Goal: Check status: Check status

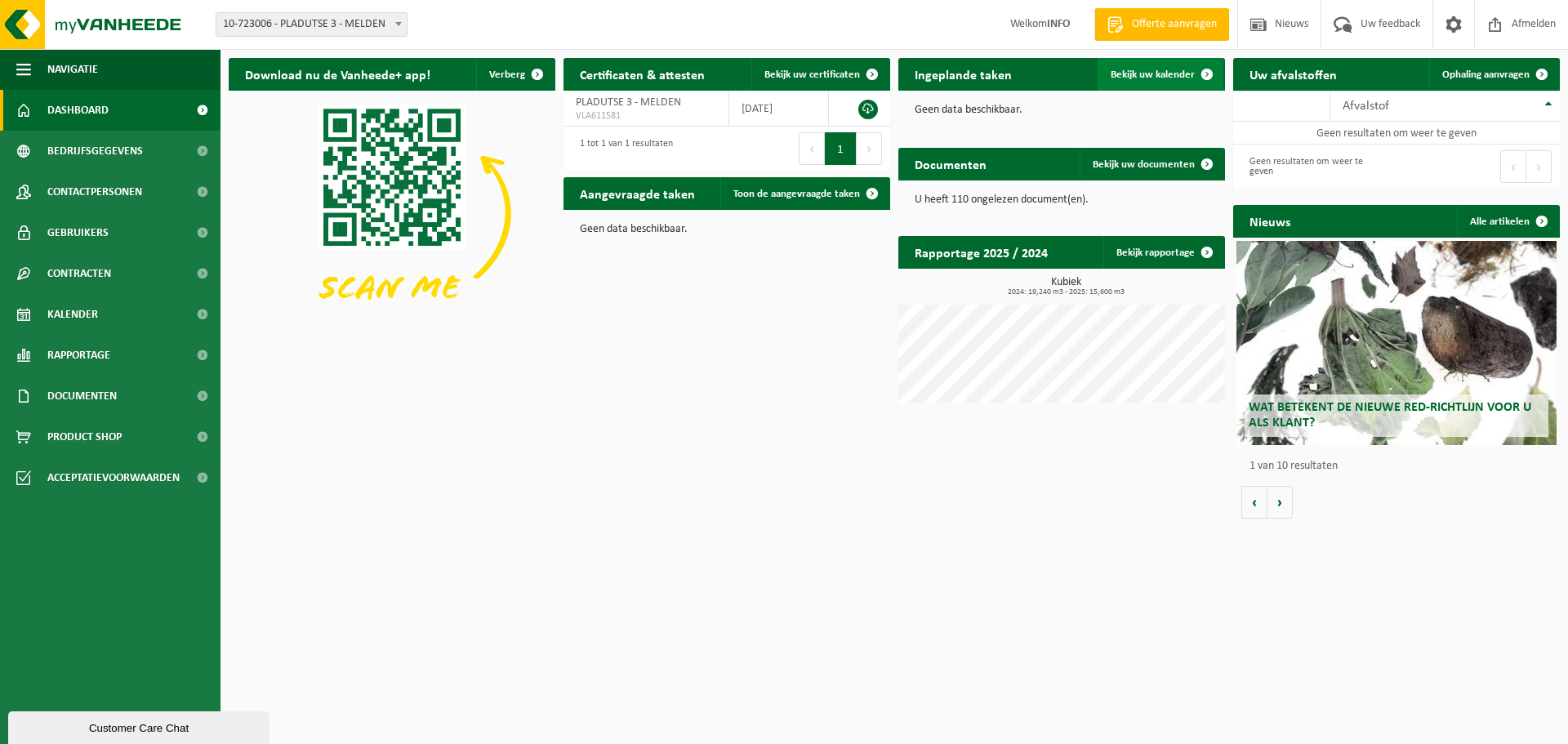
click at [1142, 63] on link "Bekijk uw kalender" at bounding box center [1160, 74] width 126 height 33
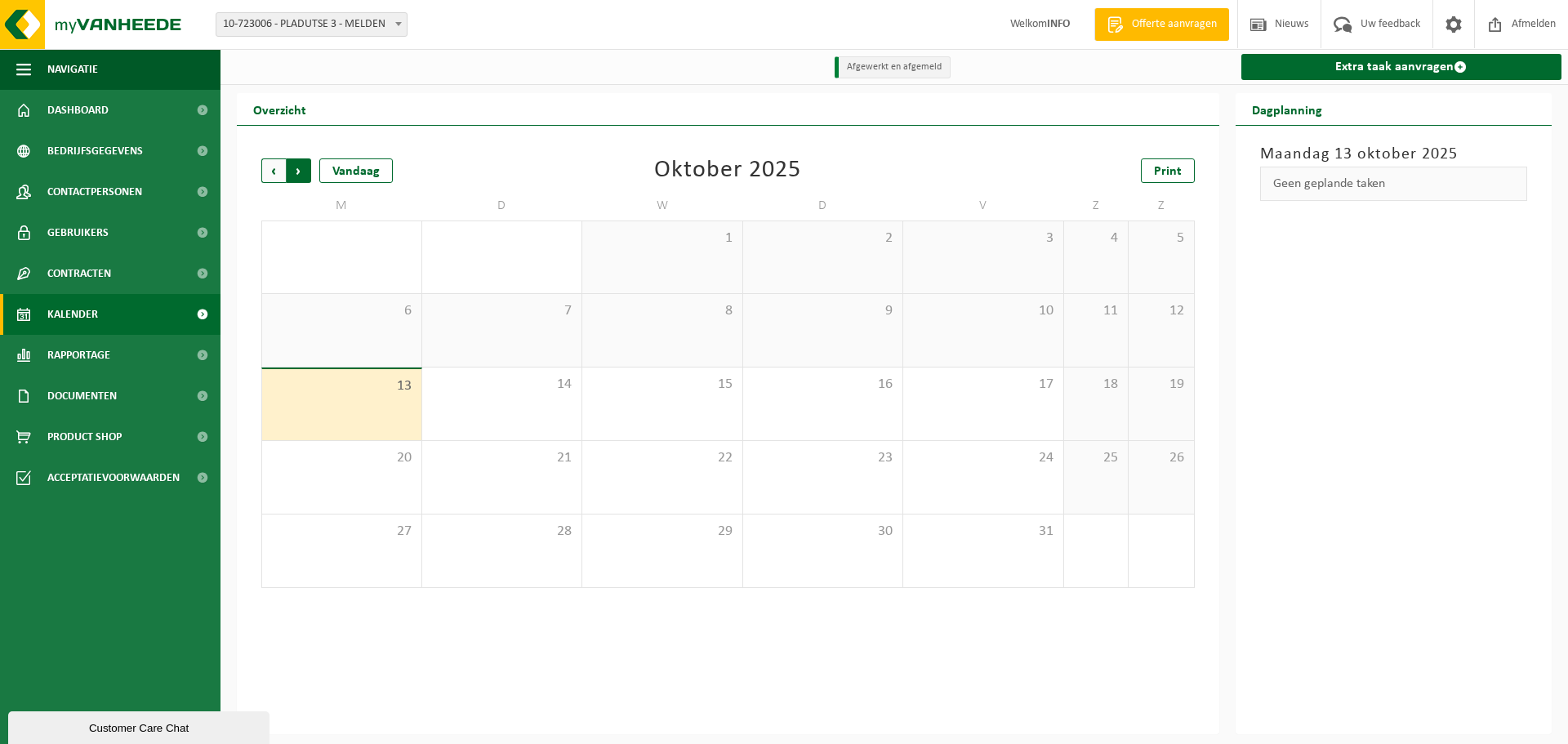
click at [272, 179] on span "Vorige" at bounding box center [273, 170] width 25 height 25
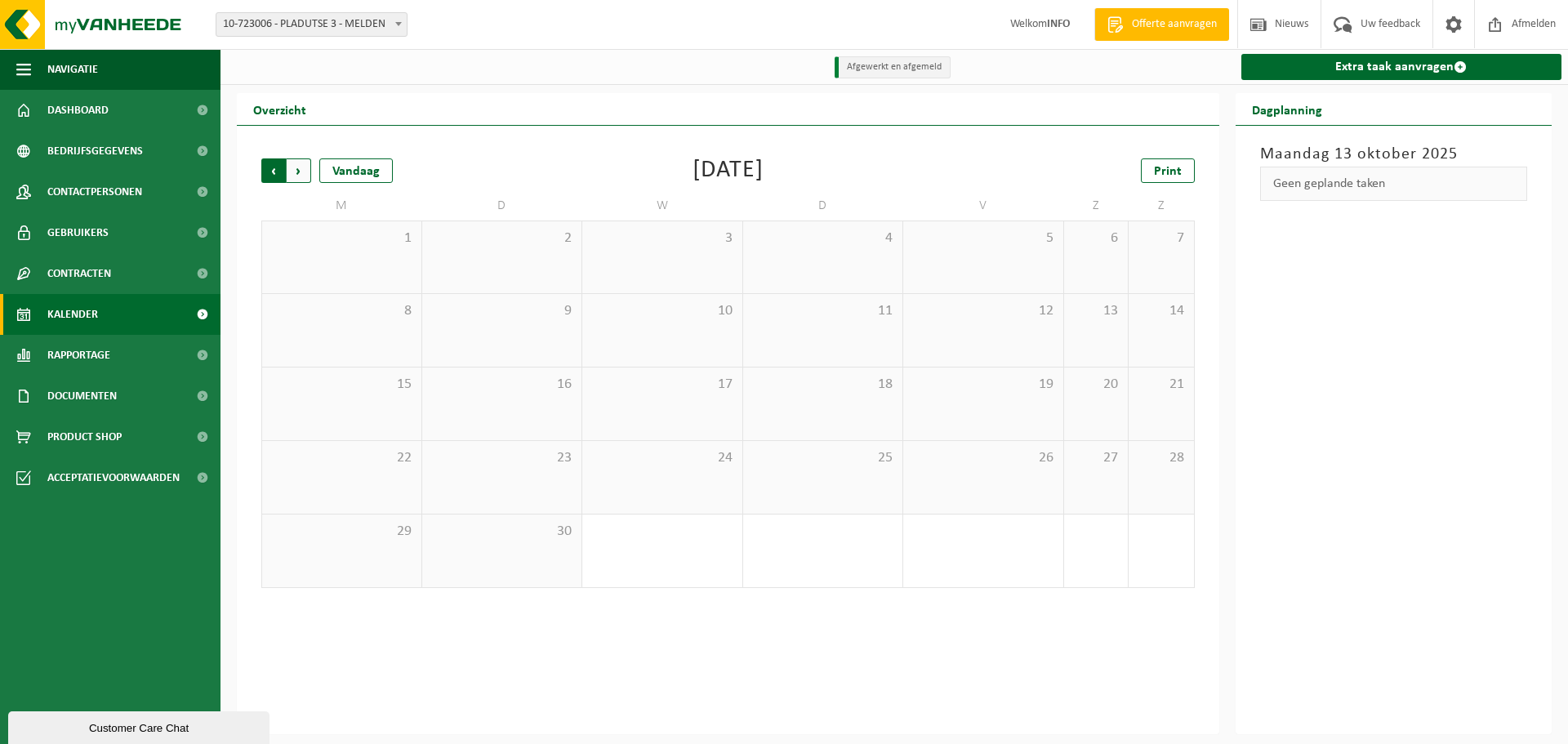
click at [297, 170] on span "Volgende" at bounding box center [299, 170] width 25 height 25
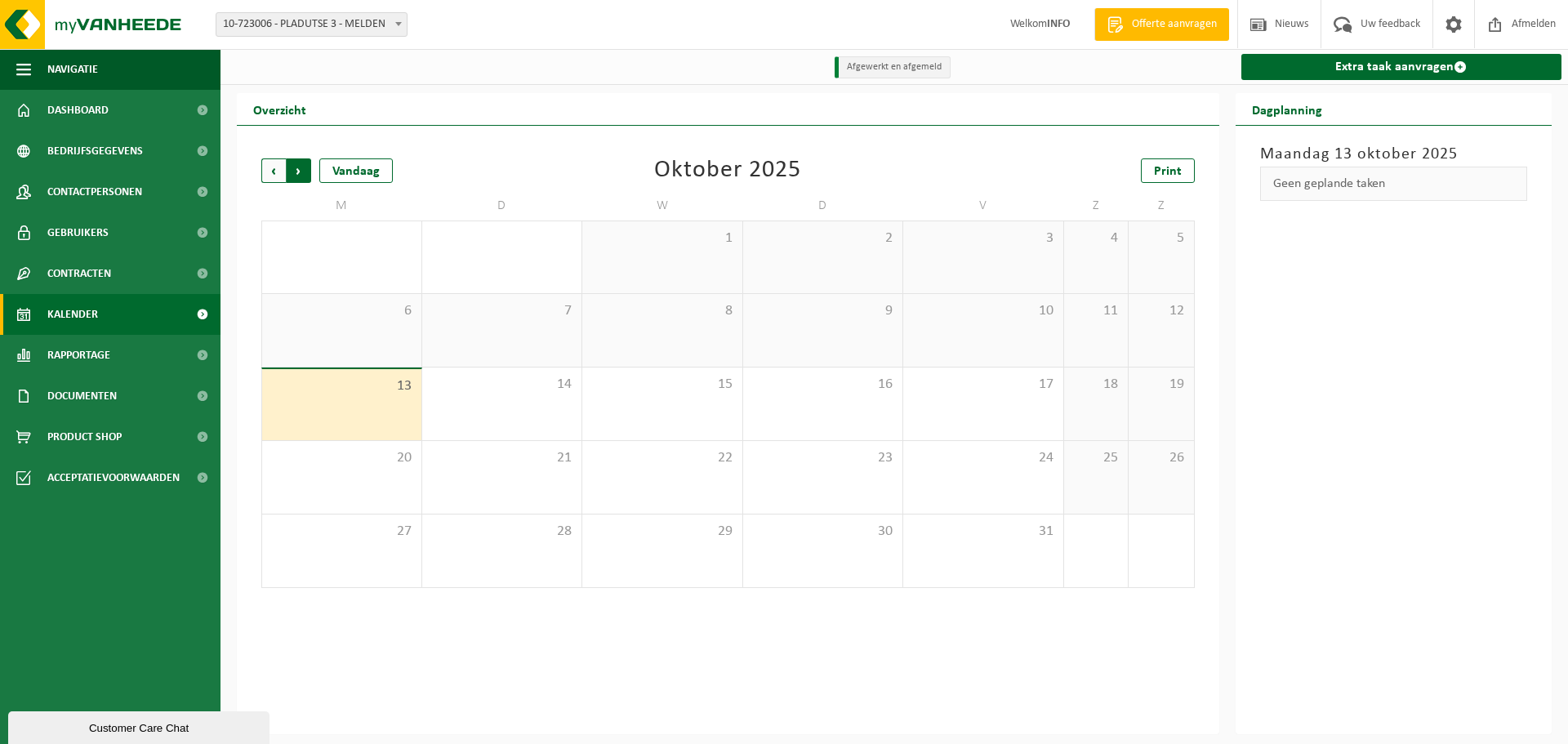
click at [277, 174] on span "Vorige" at bounding box center [273, 170] width 25 height 25
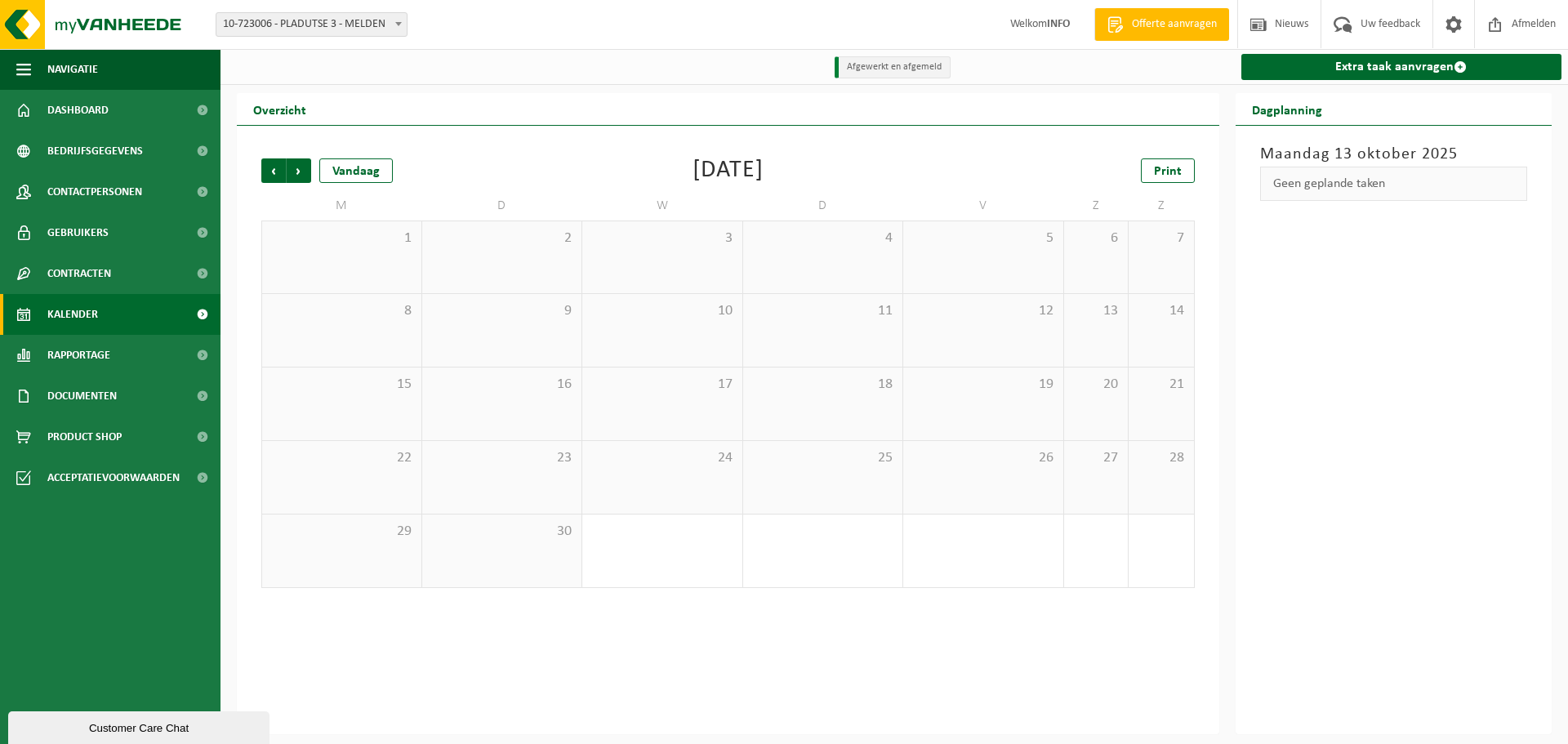
click at [277, 174] on span "Vorige" at bounding box center [273, 170] width 25 height 25
click at [723, 421] on div "2" at bounding box center [723, 421] width 20 height 21
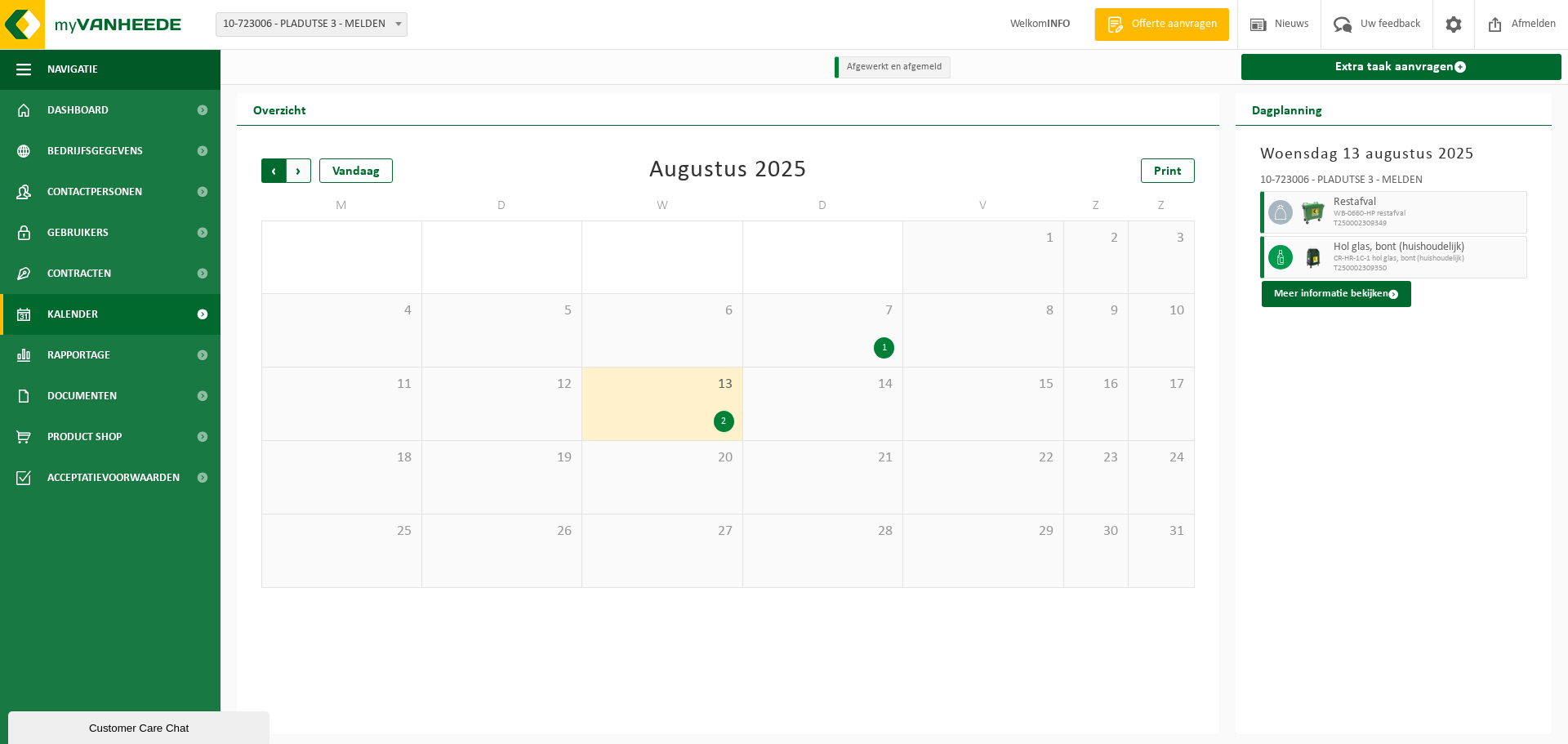
click at [294, 168] on span "Volgende" at bounding box center [299, 170] width 25 height 25
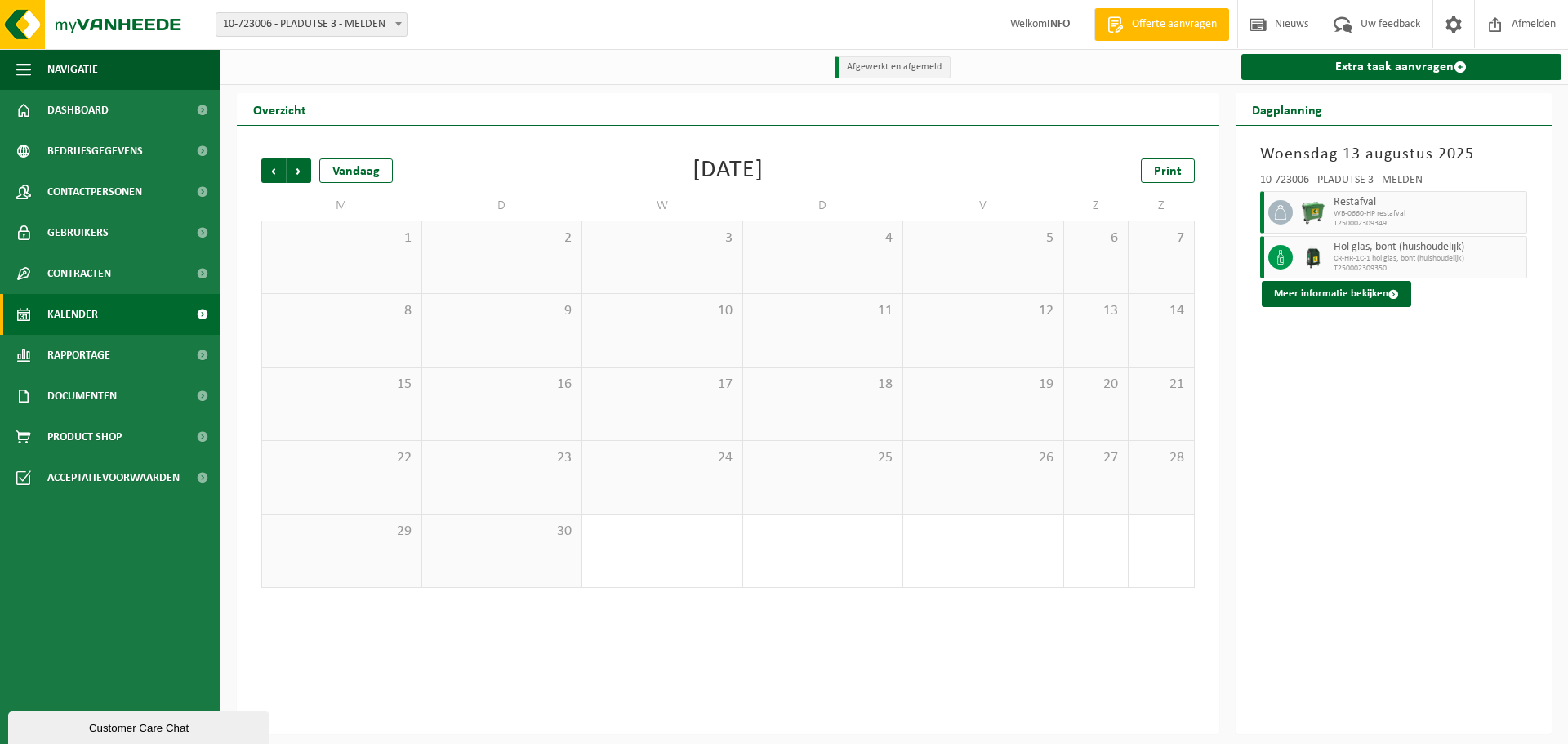
click at [294, 168] on span "Volgende" at bounding box center [299, 170] width 25 height 25
click at [1401, 455] on div "Woensdag 13 augustus 2025 10-723006 - PLADUTSE 3 - MELDEN Restafval WB-0660-HP …" at bounding box center [1394, 430] width 316 height 609
